Goal: Task Accomplishment & Management: Manage account settings

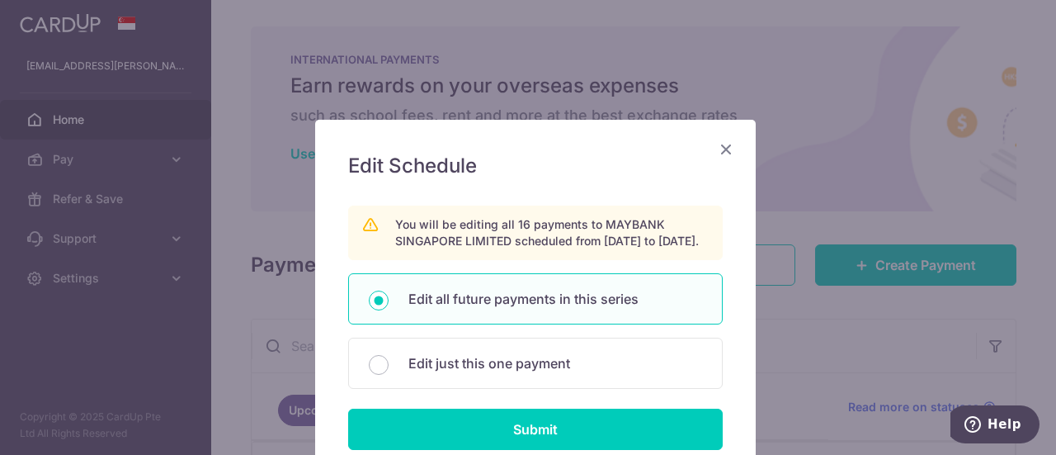
scroll to position [330, 0]
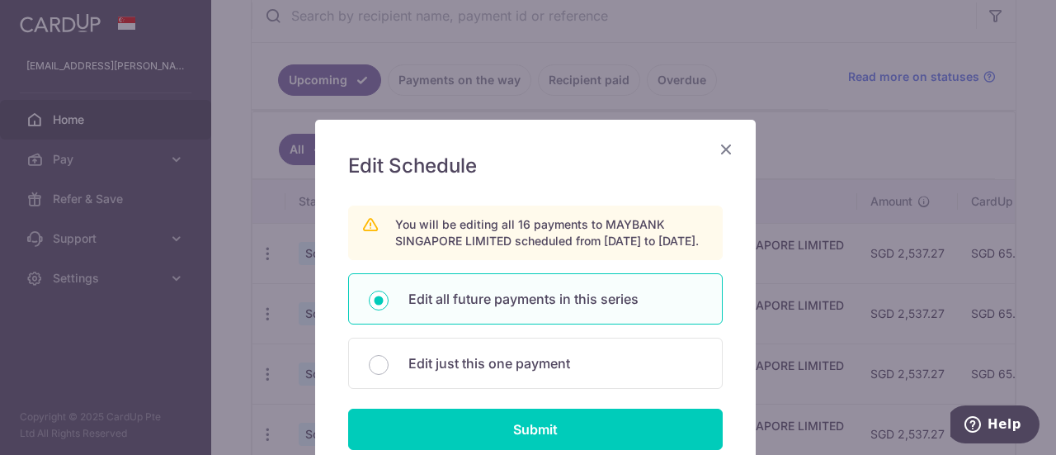
click at [716, 149] on icon "Close" at bounding box center [726, 149] width 20 height 21
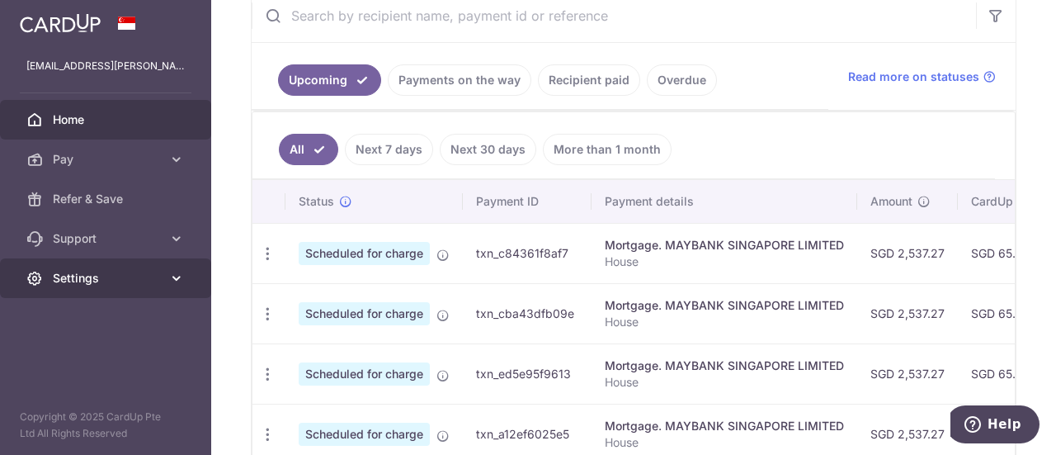
click at [73, 278] on span "Settings" at bounding box center [107, 278] width 109 height 17
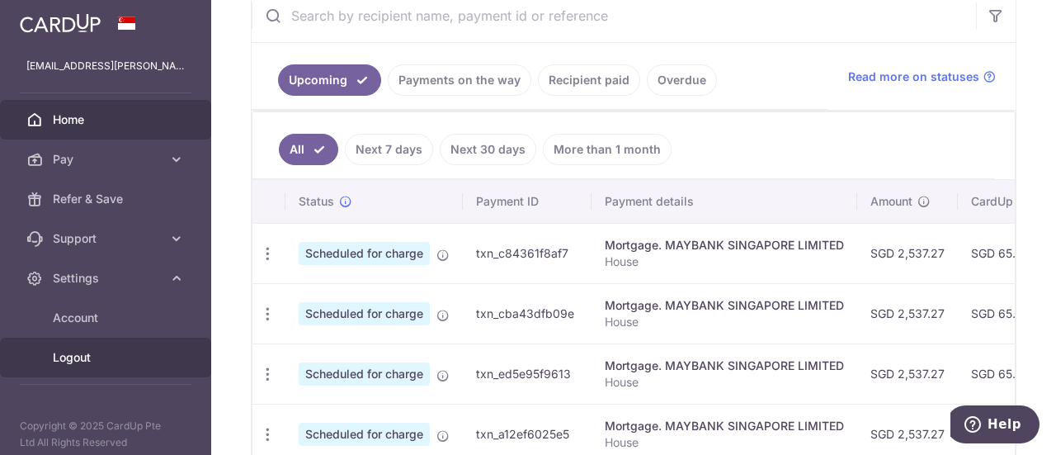
click at [74, 350] on span "Logout" at bounding box center [107, 357] width 109 height 17
